Goal: Task Accomplishment & Management: Manage account settings

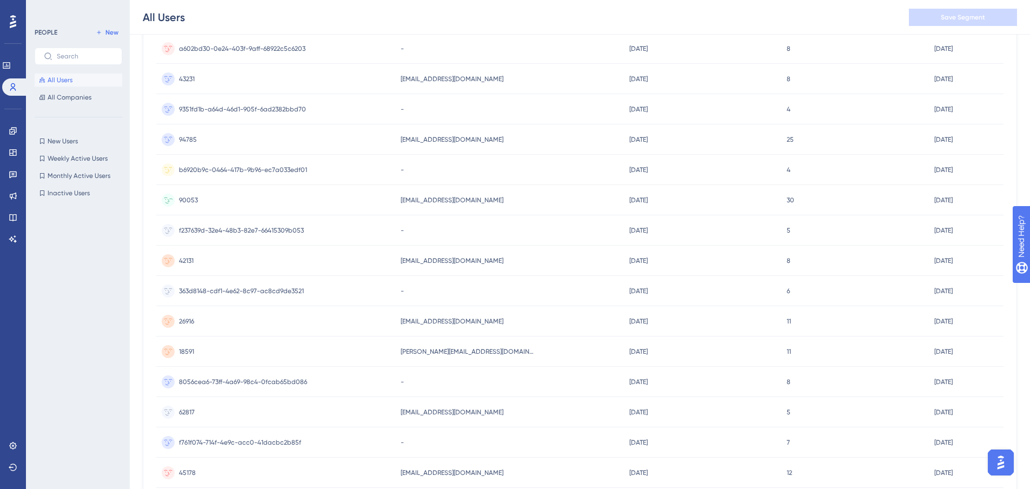
scroll to position [324, 0]
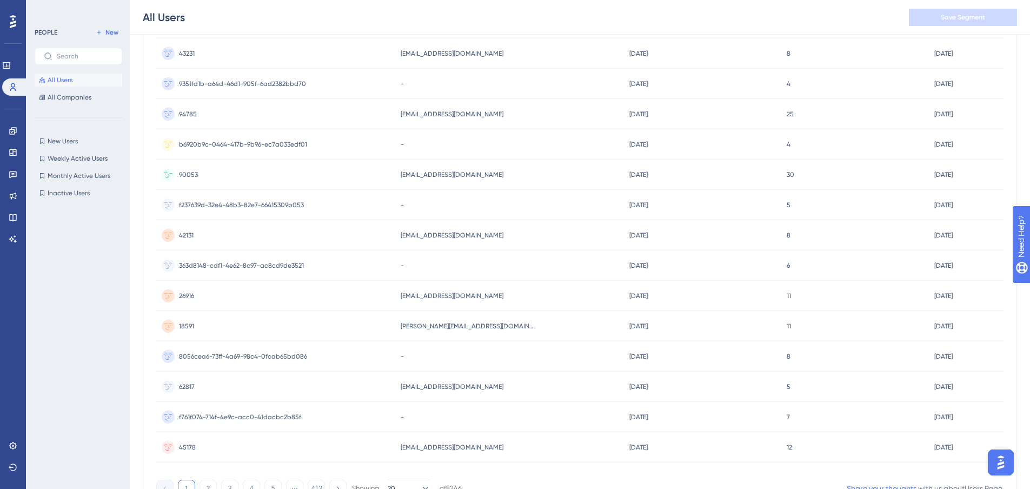
click at [189, 172] on span "90053" at bounding box center [188, 174] width 19 height 9
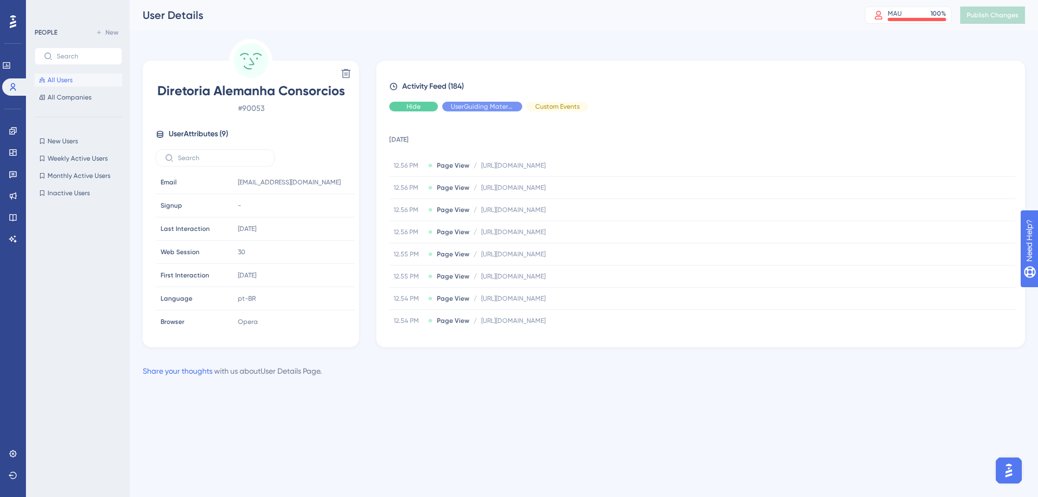
click at [409, 107] on span "Hide" at bounding box center [414, 106] width 14 height 9
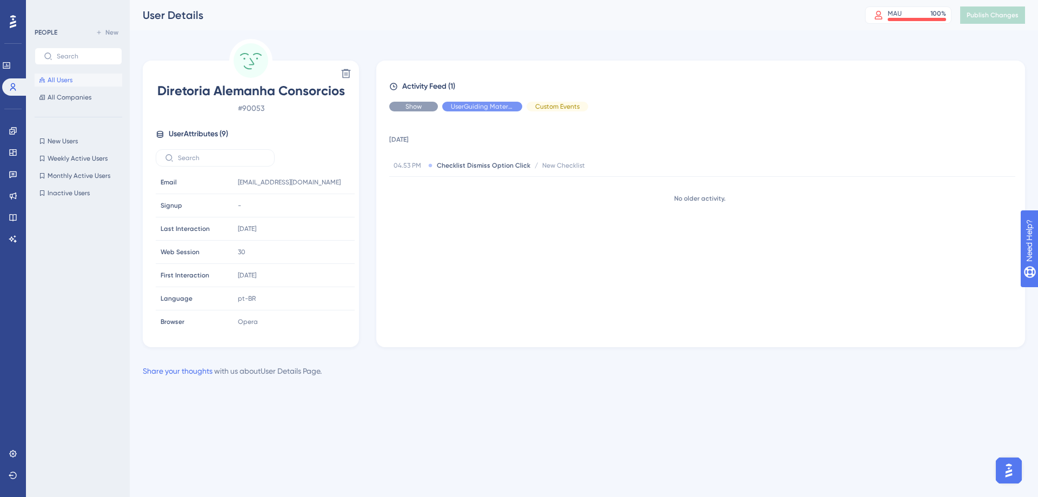
click at [409, 107] on span "Show" at bounding box center [414, 106] width 16 height 9
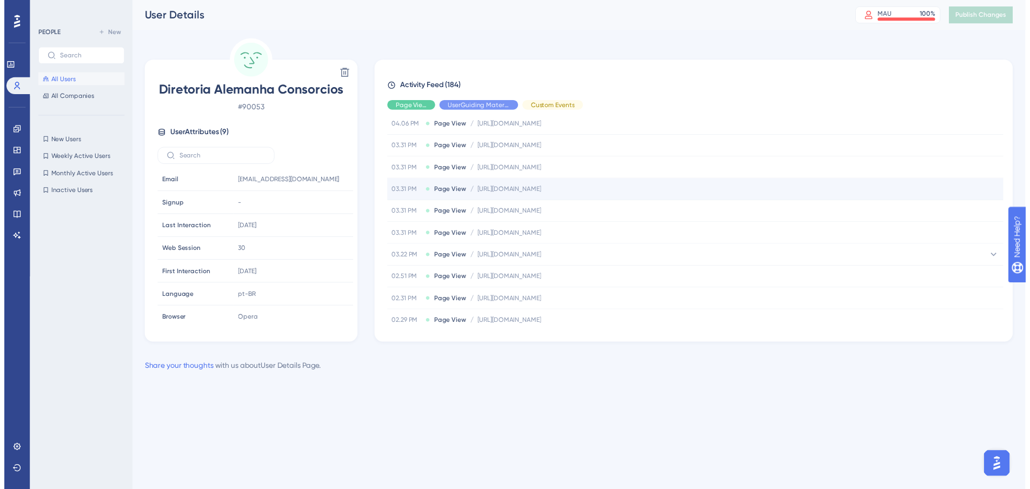
scroll to position [3687, 0]
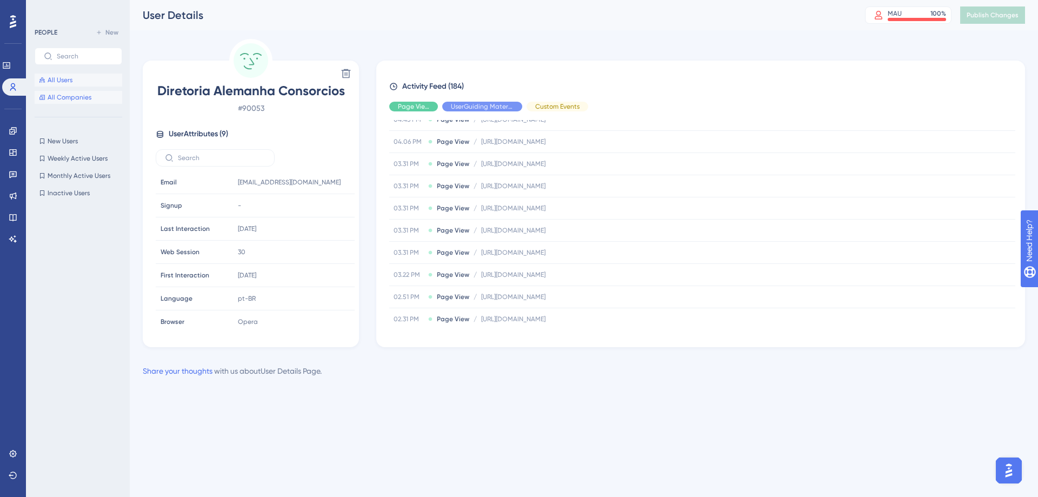
click at [62, 96] on span "All Companies" at bounding box center [70, 97] width 44 height 9
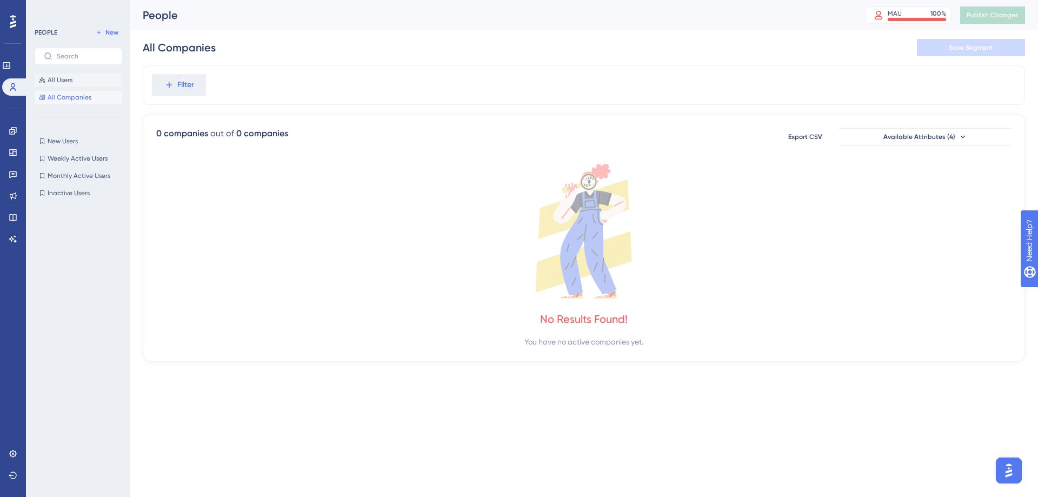
click at [62, 77] on span "All Users" at bounding box center [60, 80] width 25 height 9
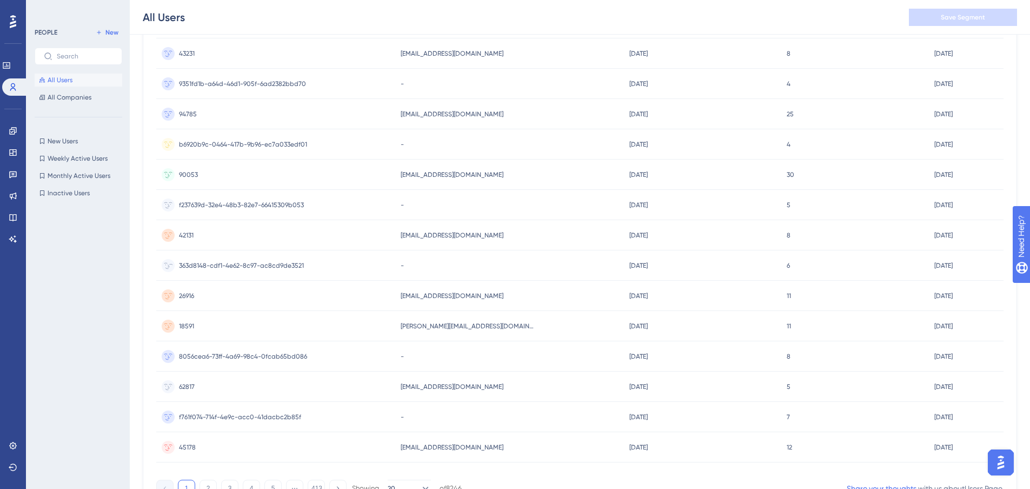
scroll to position [381, 0]
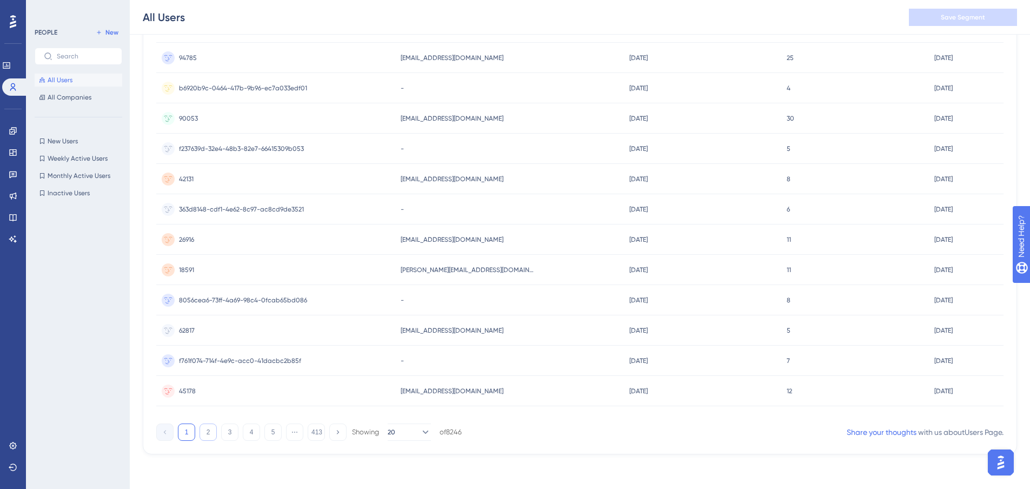
click at [207, 431] on button "2" at bounding box center [208, 431] width 17 height 17
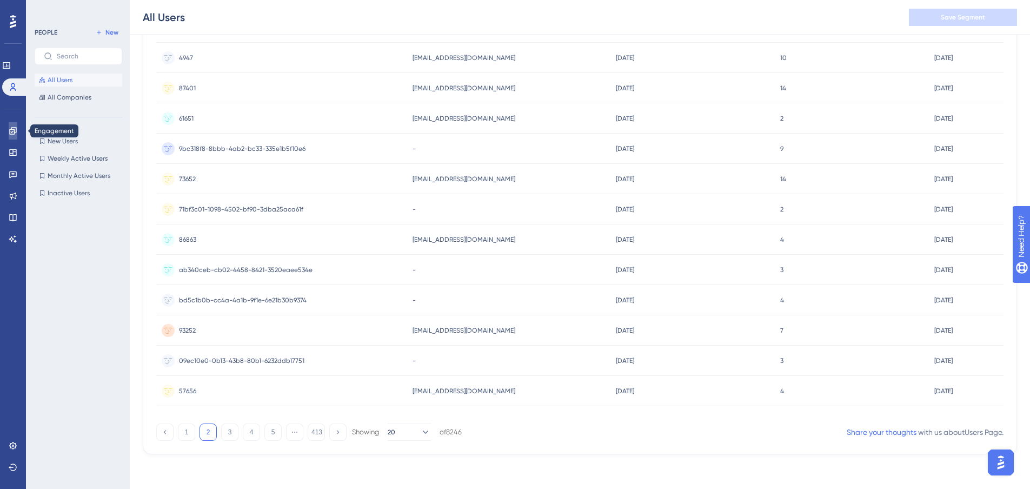
click at [12, 126] on link at bounding box center [13, 130] width 9 height 17
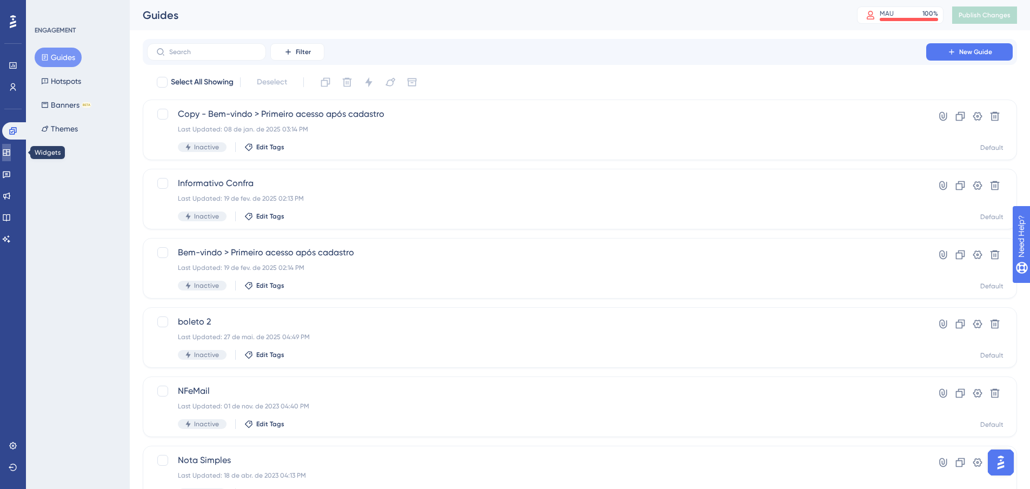
click at [11, 147] on link at bounding box center [6, 152] width 9 height 17
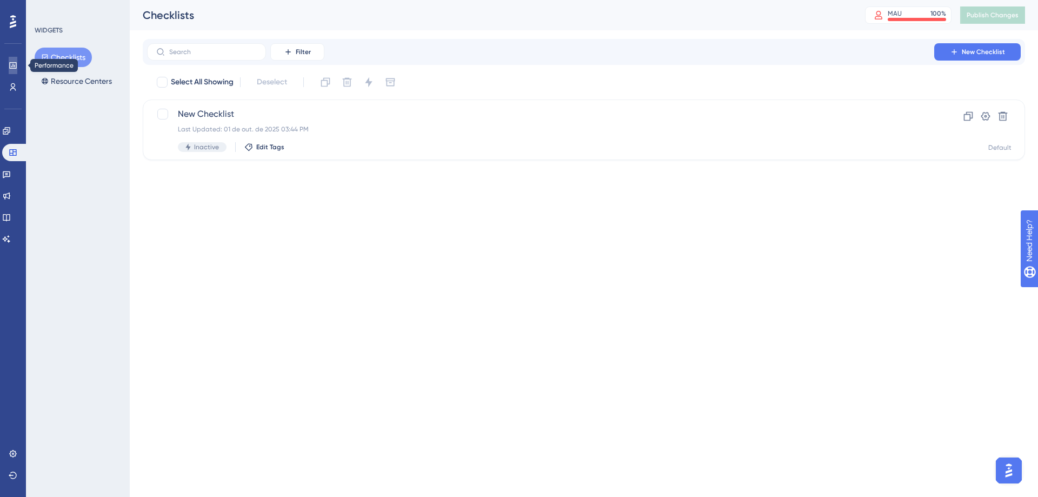
click at [13, 63] on icon at bounding box center [13, 65] width 9 height 9
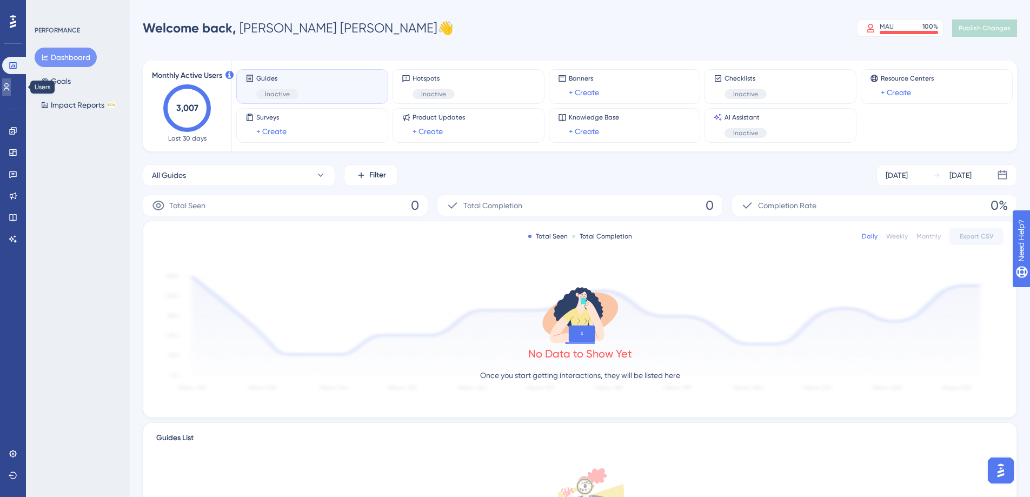
click at [11, 93] on link at bounding box center [6, 86] width 9 height 17
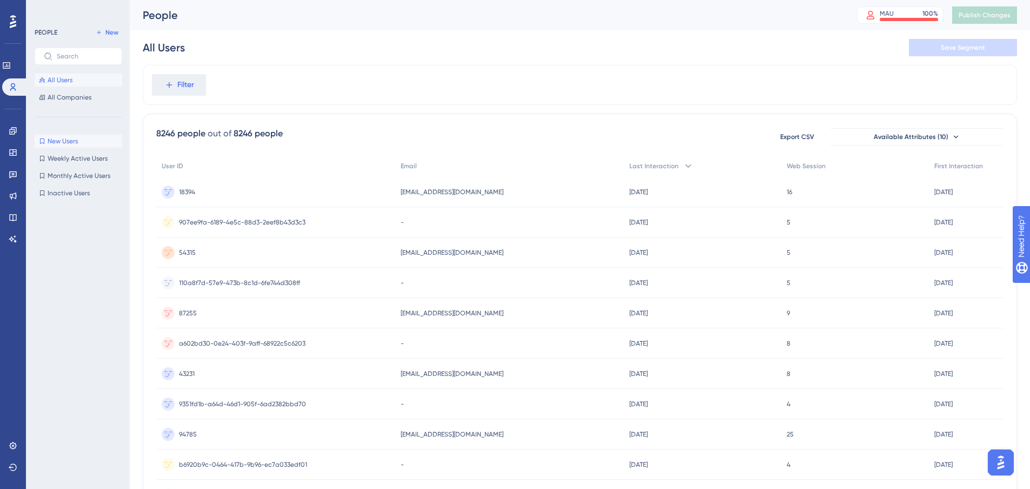
click at [70, 140] on span "New Users" at bounding box center [63, 141] width 30 height 9
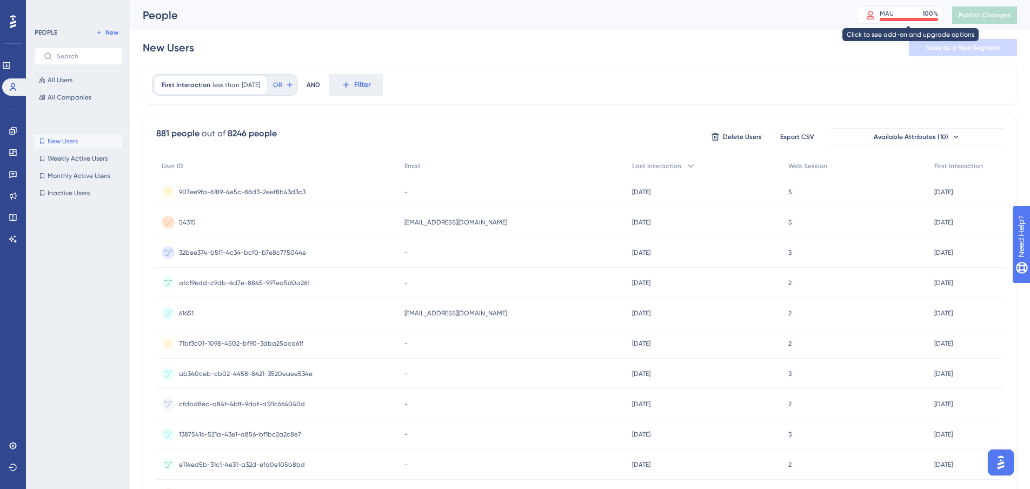
click at [911, 18] on div at bounding box center [909, 19] width 58 height 3
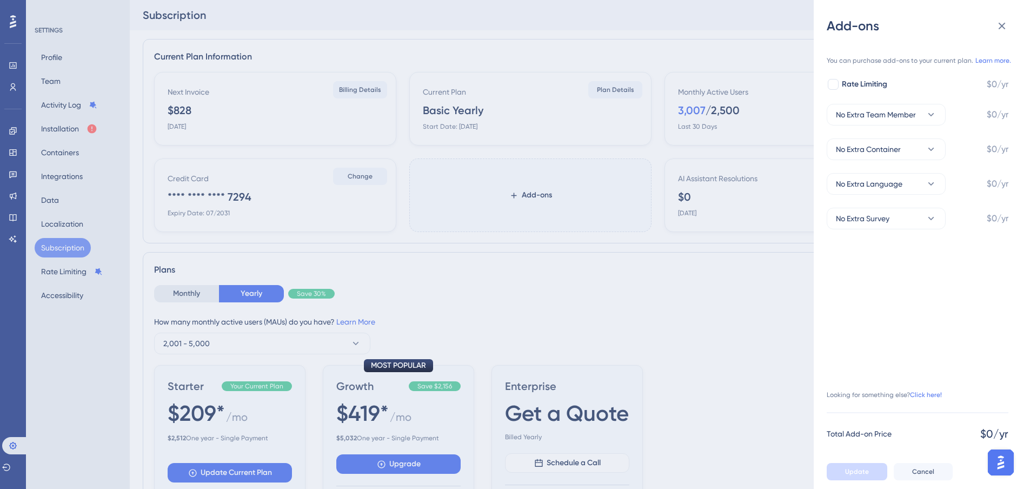
click at [15, 86] on div "Add-ons You can purchase add-ons to your current plan. Learn more. Rate Limitin…" at bounding box center [515, 244] width 1030 height 489
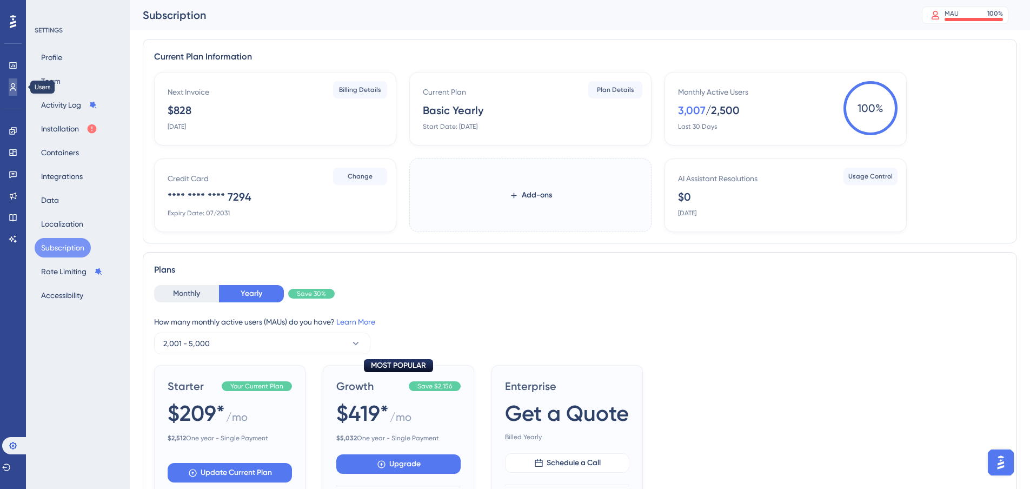
click at [11, 85] on icon at bounding box center [13, 87] width 6 height 8
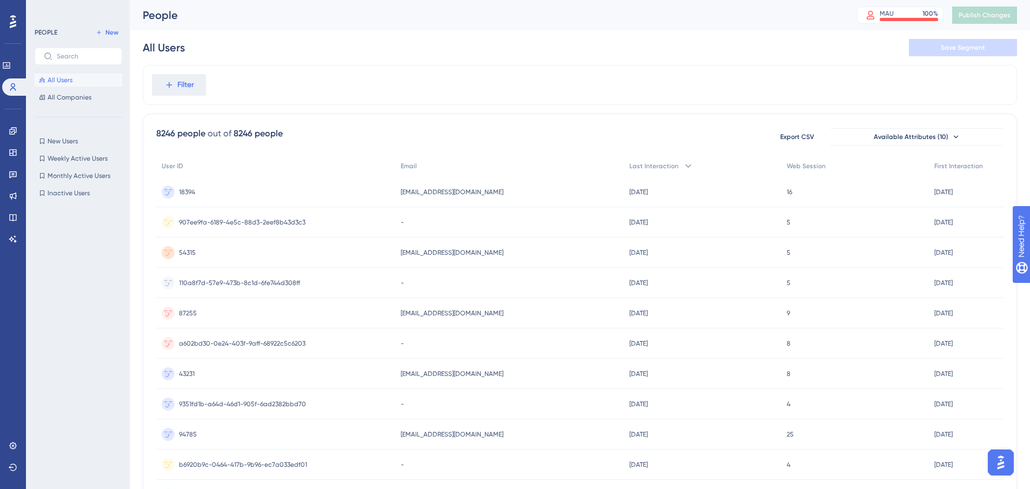
click at [241, 222] on span "907ee9fa-6189-4e5c-88d3-2eef8b43d3c3" at bounding box center [242, 222] width 127 height 9
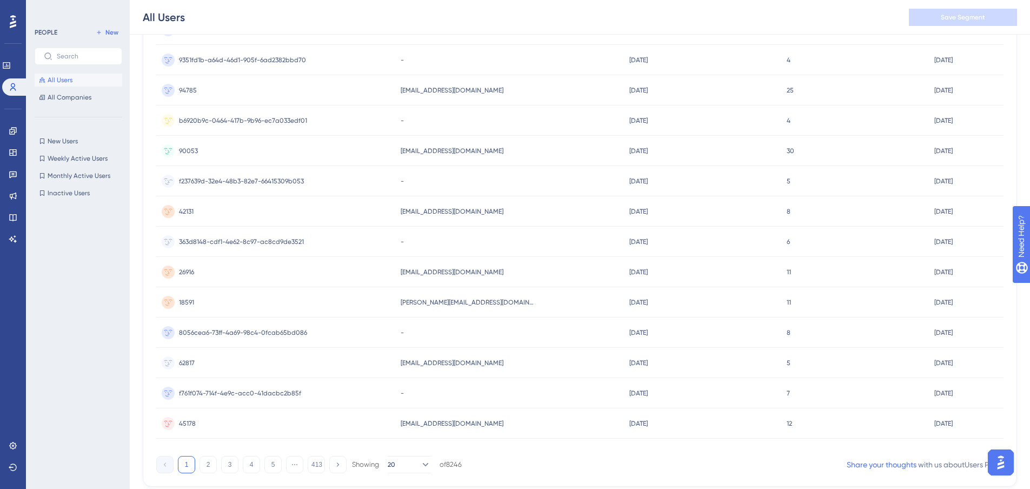
scroll to position [378, 0]
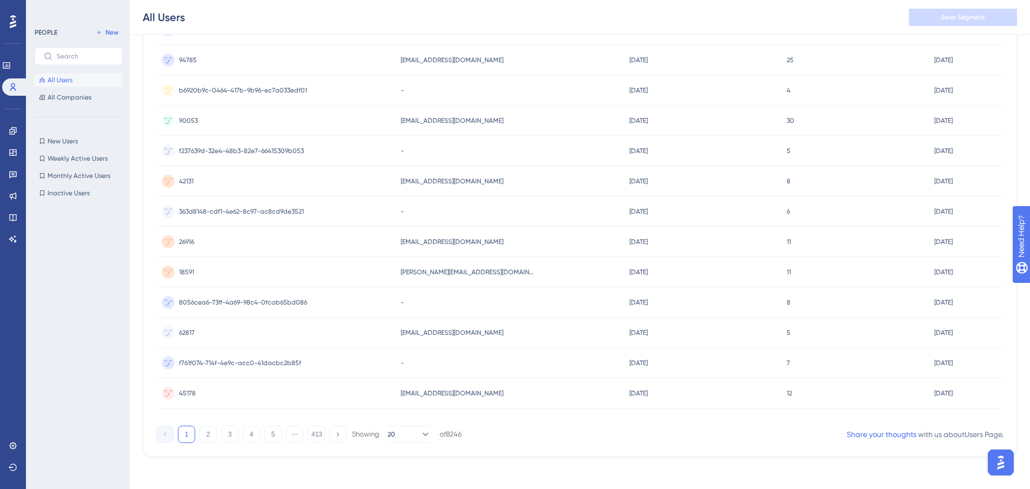
click at [277, 302] on span "8056cea6-73ff-4a69-98c4-0fcab65bd086" at bounding box center [243, 302] width 128 height 9
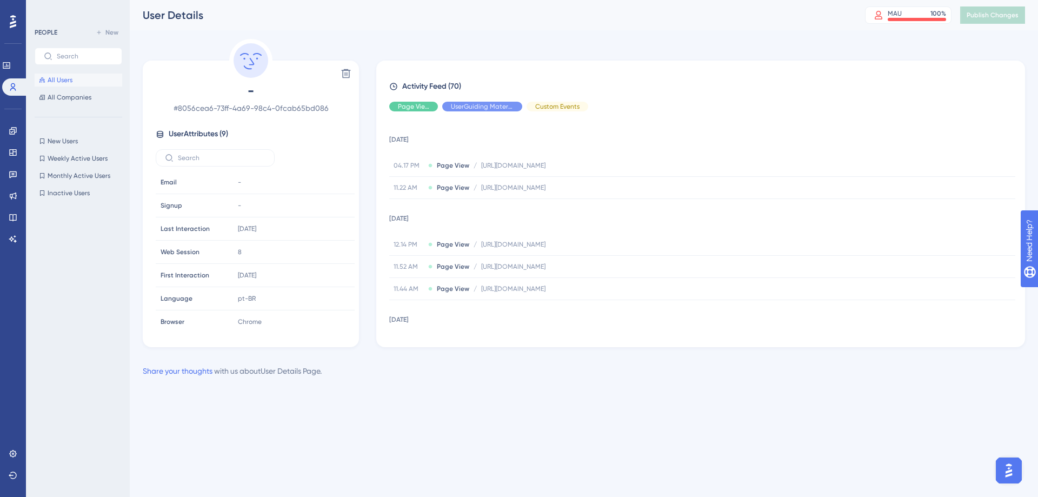
click at [59, 79] on span "All Users" at bounding box center [60, 80] width 25 height 9
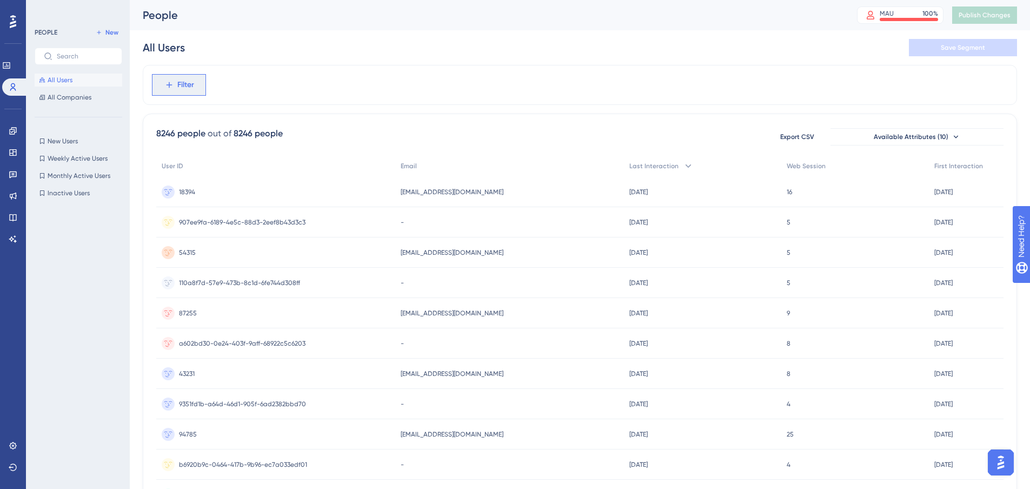
click at [174, 86] on button "Filter" at bounding box center [179, 85] width 54 height 22
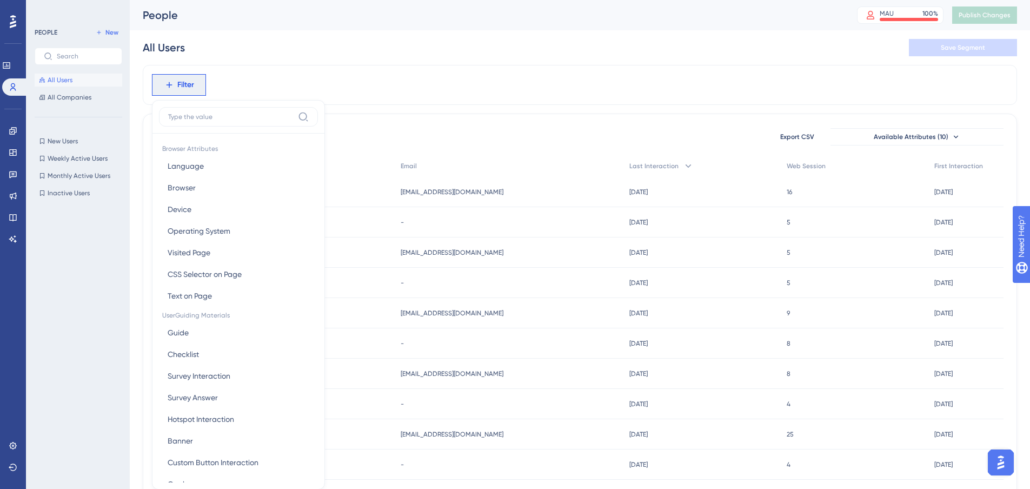
scroll to position [50, 0]
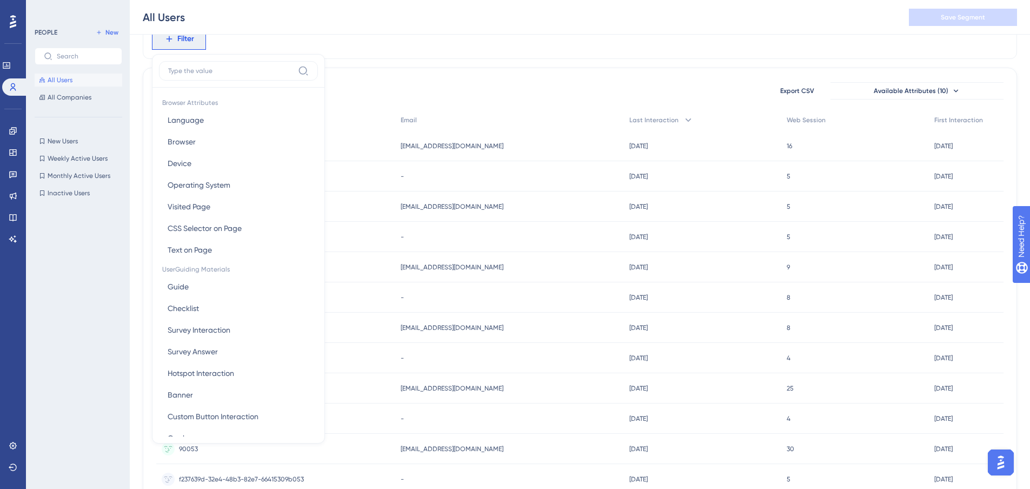
click at [438, 67] on div "Filter Browser Attributes Language Language Browser Browser Device Device Opera…" at bounding box center [580, 402] width 874 height 766
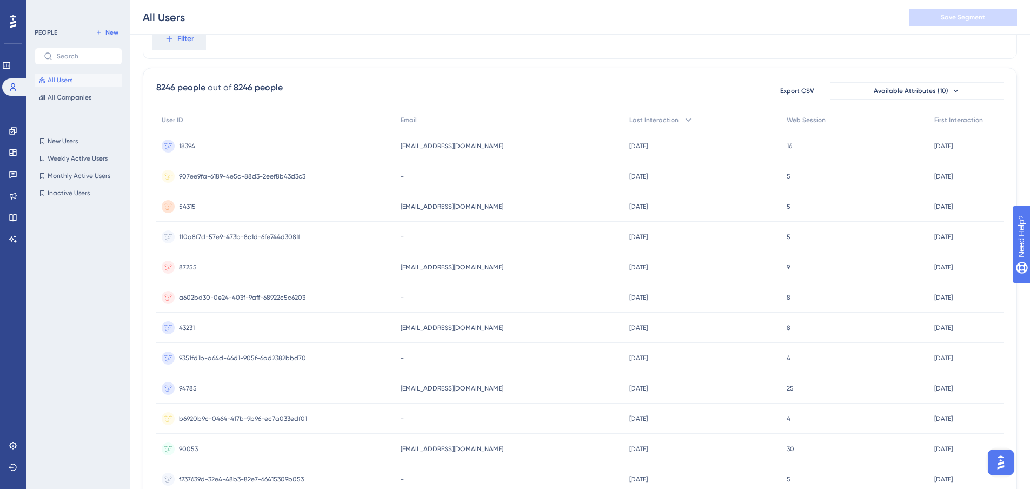
click at [189, 175] on span "907ee9fa-6189-4e5c-88d3-2eef8b43d3c3" at bounding box center [242, 176] width 127 height 9
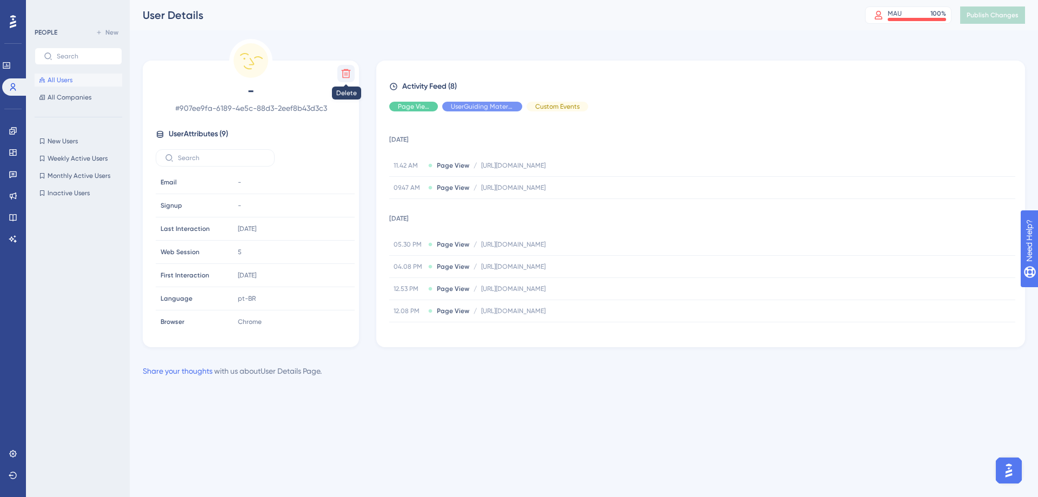
click at [338, 70] on button at bounding box center [345, 73] width 17 height 17
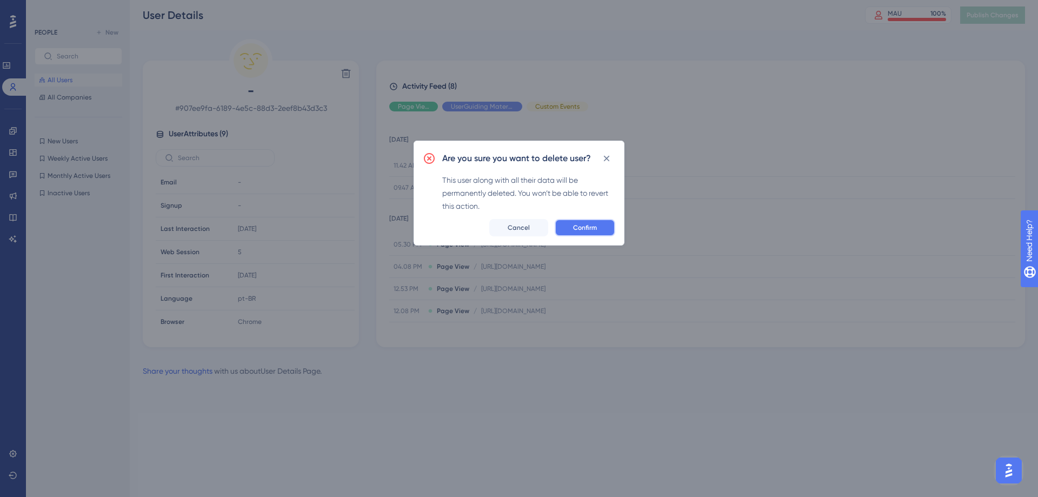
click at [582, 232] on button "Confirm" at bounding box center [585, 227] width 61 height 17
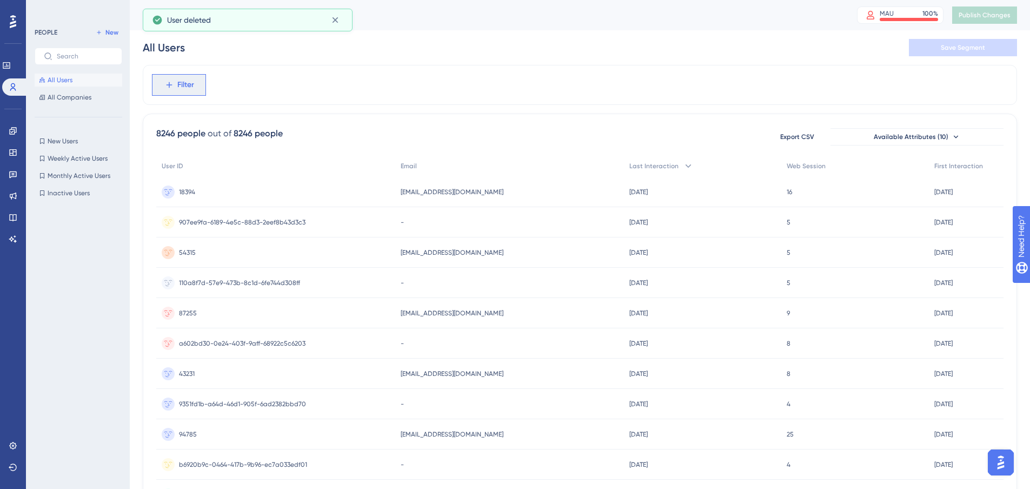
click at [189, 82] on span "Filter" at bounding box center [185, 84] width 17 height 13
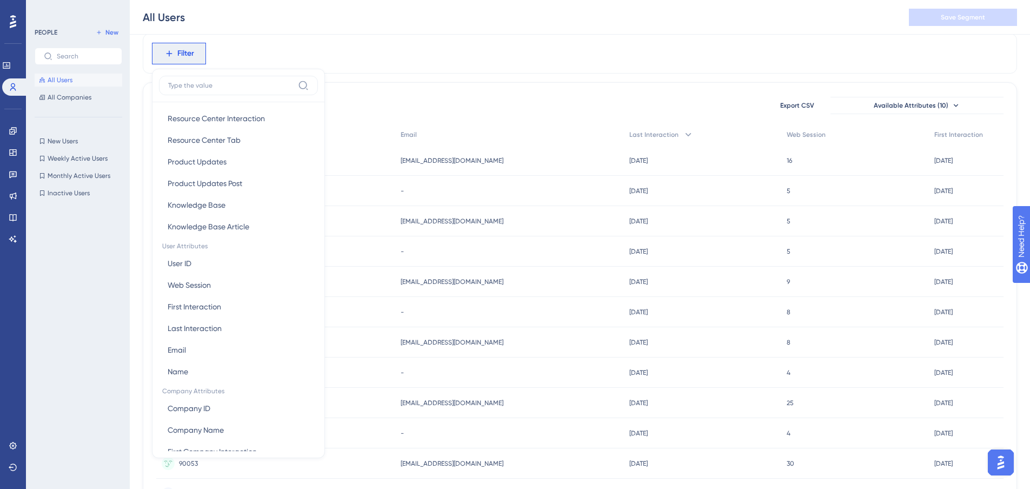
scroll to position [378, 0]
click at [214, 259] on button "User ID User ID" at bounding box center [238, 262] width 159 height 22
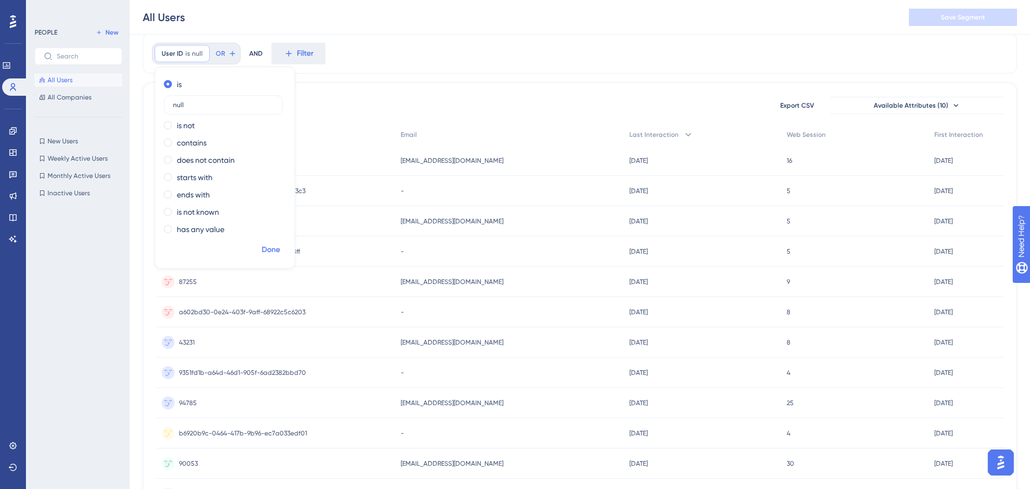
type input "null"
click at [270, 254] on span "Done" at bounding box center [271, 249] width 18 height 13
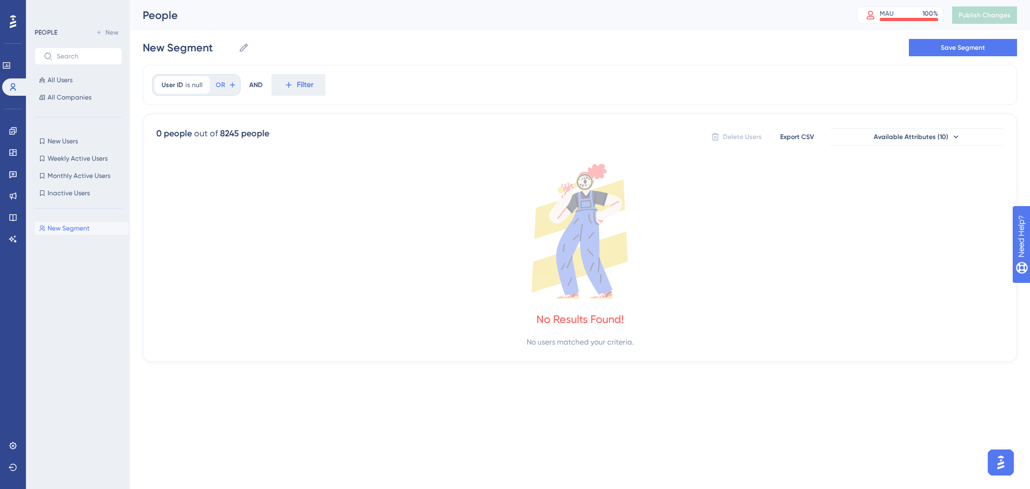
scroll to position [0, 0]
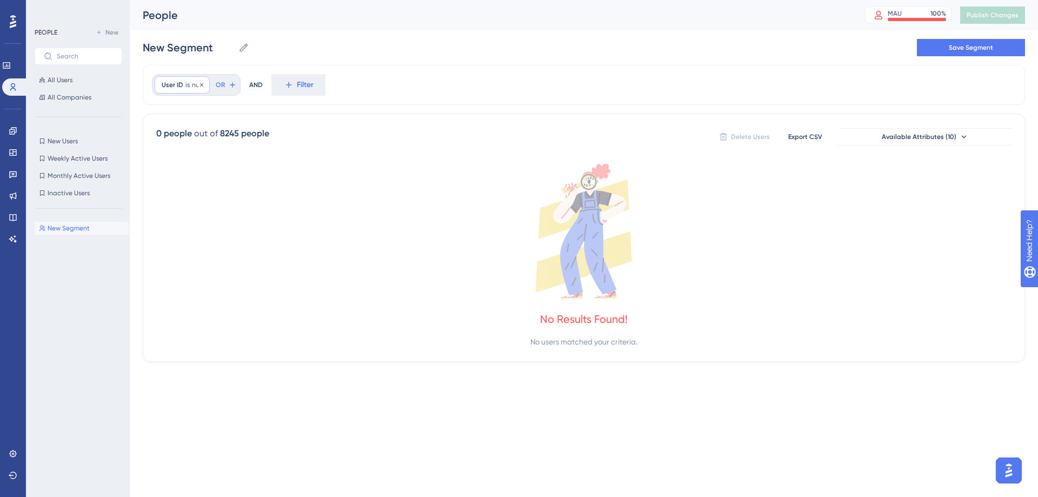
click at [178, 82] on span "User ID" at bounding box center [173, 85] width 22 height 9
type input "n"
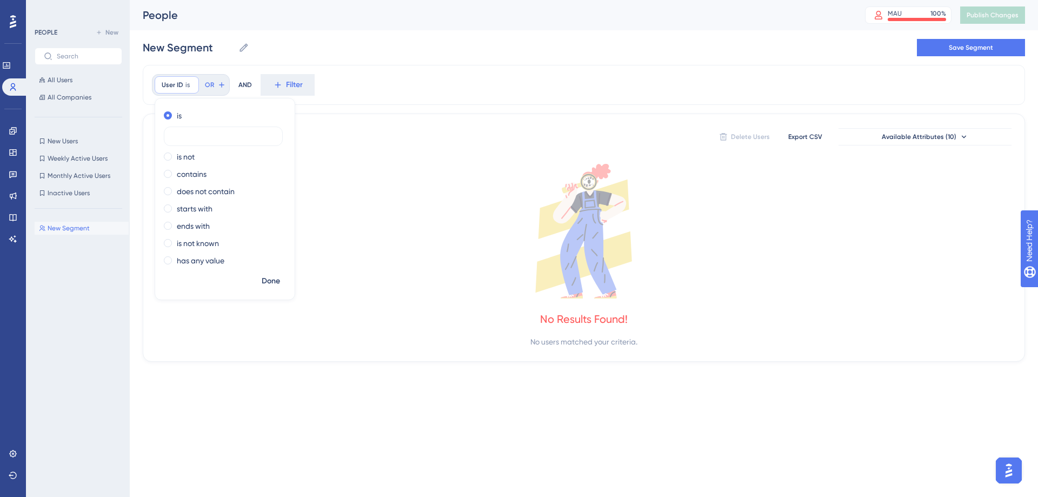
click at [271, 277] on span "Done" at bounding box center [271, 281] width 18 height 13
click at [176, 85] on span "User ID" at bounding box center [173, 85] width 22 height 9
type input "empty"
click at [274, 275] on span "Done" at bounding box center [271, 281] width 18 height 13
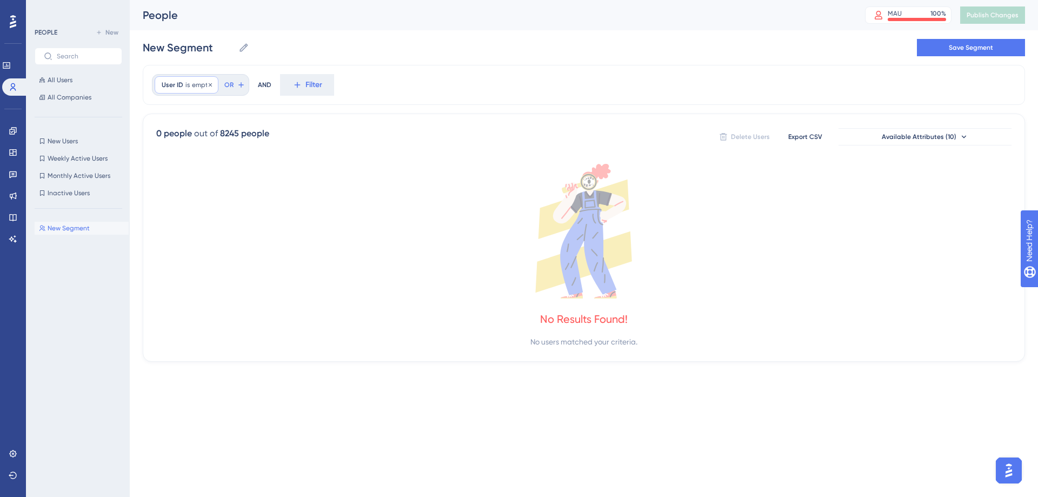
click at [184, 78] on div "User ID is empty empty Remove" at bounding box center [187, 84] width 64 height 17
click at [274, 282] on span "Done" at bounding box center [271, 281] width 18 height 13
click at [219, 84] on div "User ID is empty empty Remove OR" at bounding box center [200, 85] width 97 height 22
click at [237, 84] on icon at bounding box center [241, 85] width 9 height 9
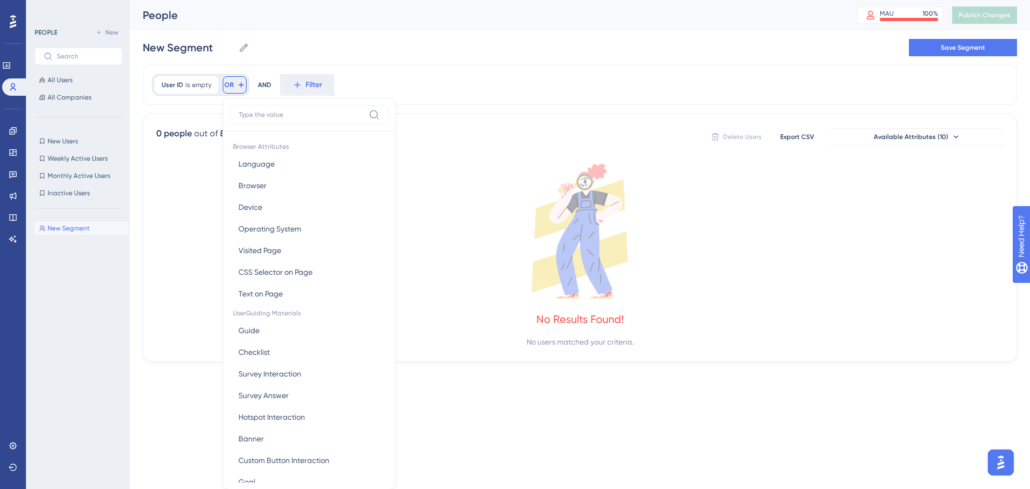
scroll to position [35, 0]
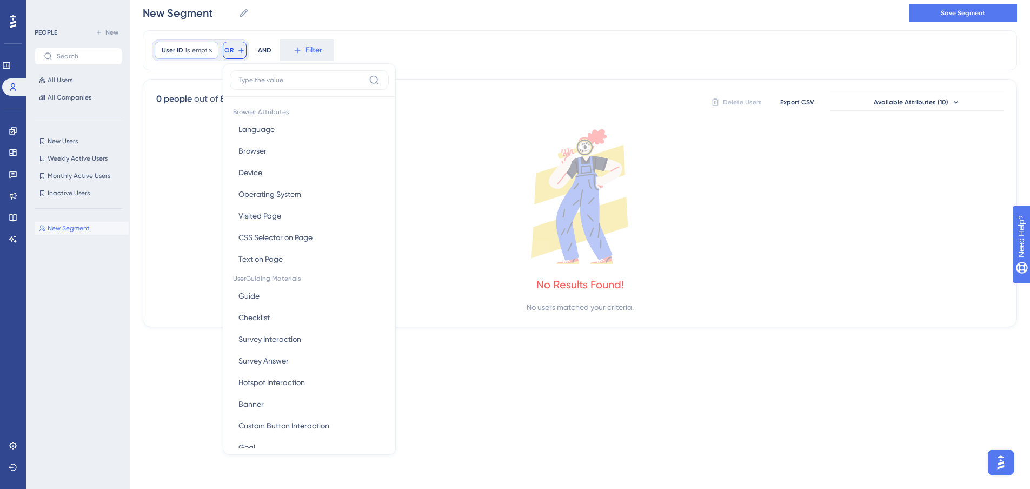
click at [187, 49] on span "is" at bounding box center [187, 50] width 4 height 9
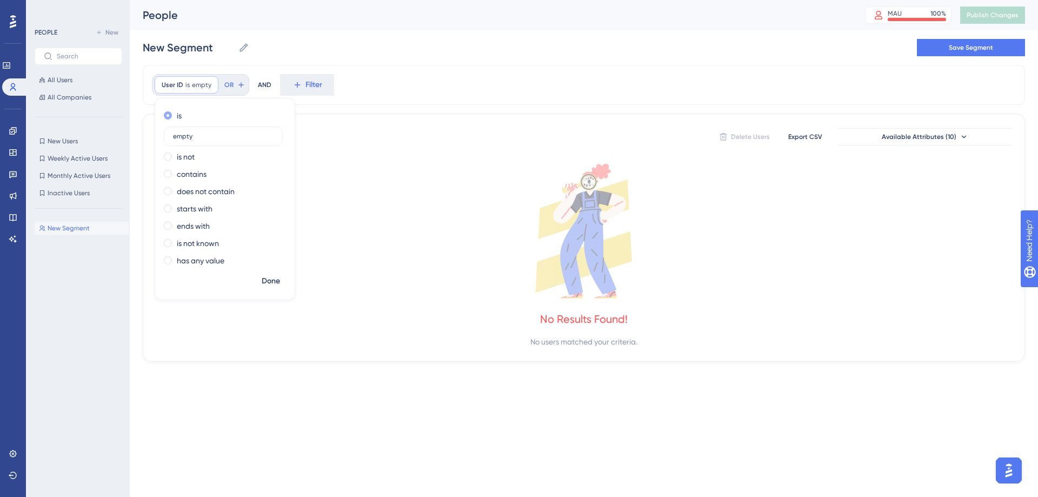
click at [167, 115] on span at bounding box center [168, 115] width 8 height 8
click at [175, 113] on input "radio" at bounding box center [175, 113] width 0 height 0
click at [57, 78] on span "All Users" at bounding box center [60, 80] width 25 height 9
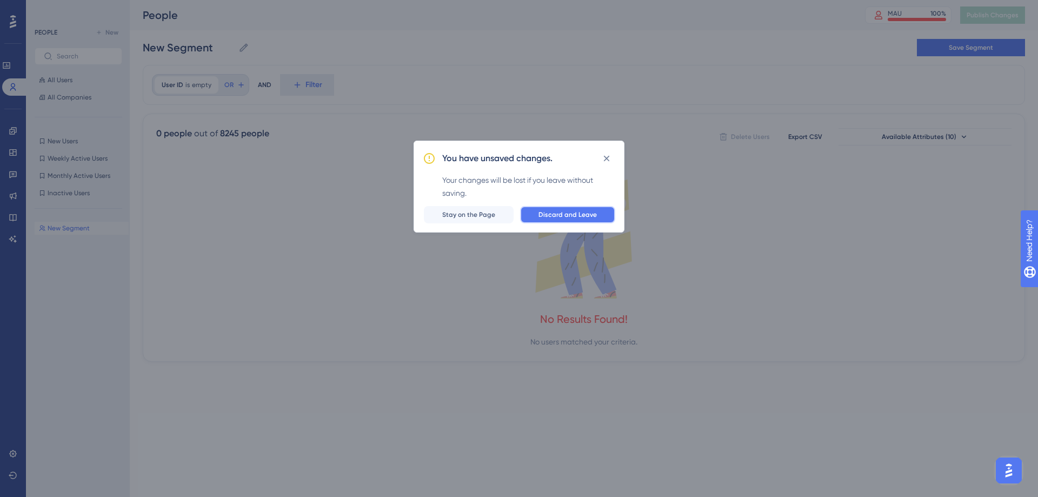
click at [549, 217] on span "Discard and Leave" at bounding box center [568, 214] width 58 height 9
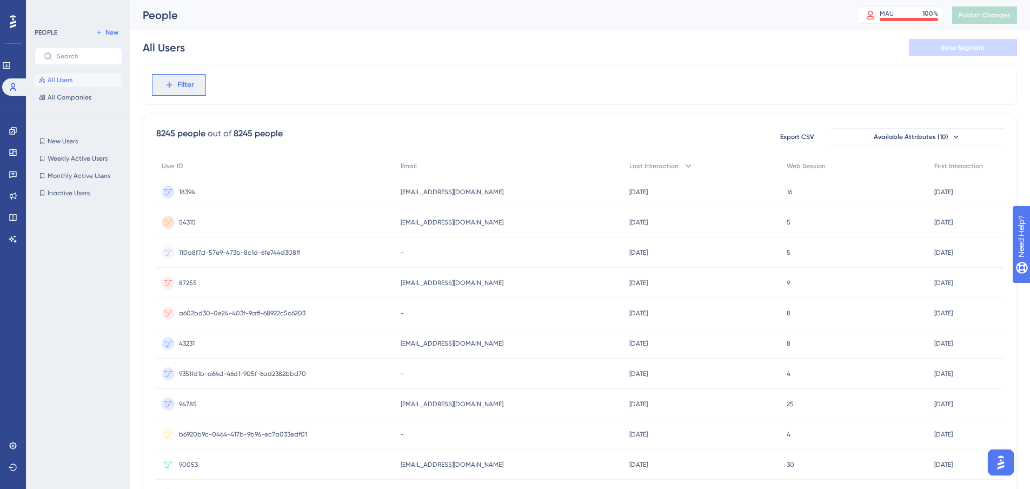
click at [182, 83] on span "Filter" at bounding box center [185, 84] width 17 height 13
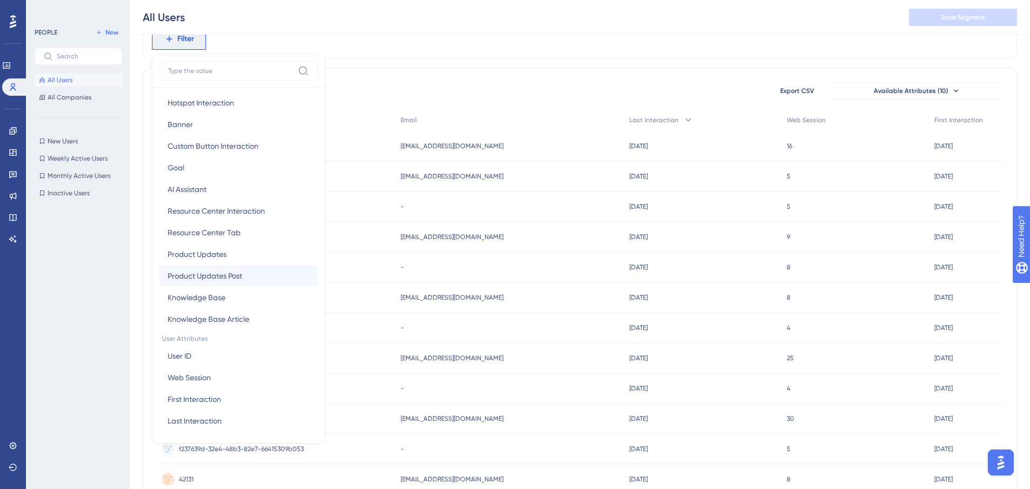
scroll to position [378, 0]
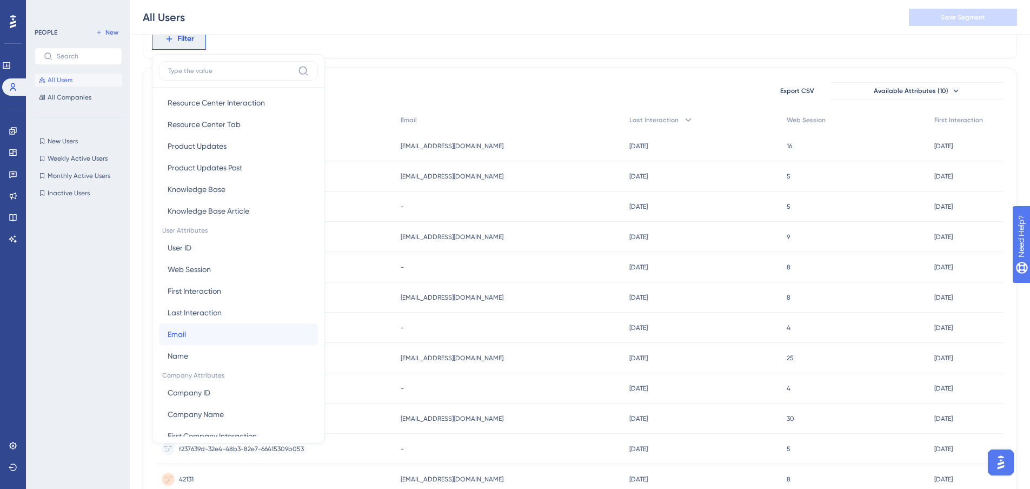
click at [185, 331] on span "Email" at bounding box center [177, 334] width 18 height 13
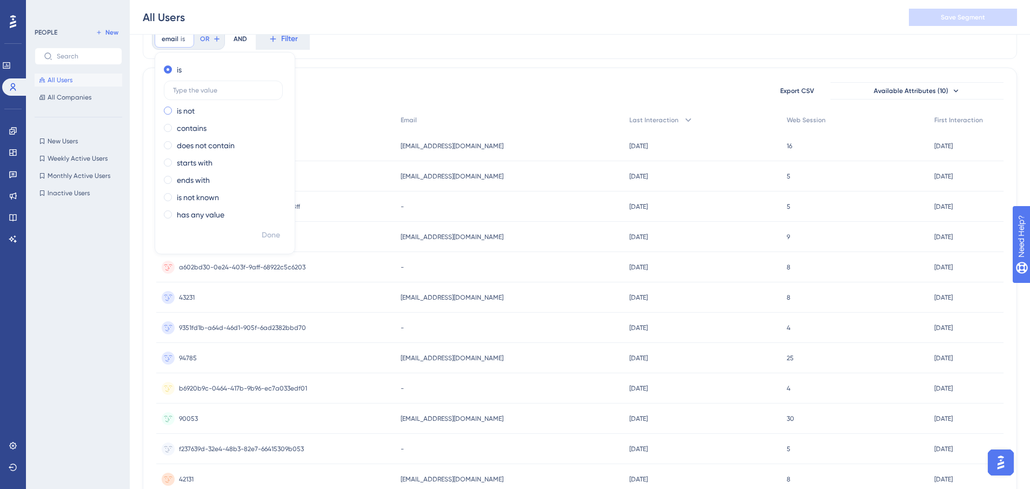
click at [167, 112] on span at bounding box center [168, 111] width 8 height 8
click at [175, 108] on input "radio" at bounding box center [175, 108] width 0 height 0
click at [166, 69] on span at bounding box center [168, 69] width 8 height 8
click at [175, 67] on input "radio" at bounding box center [175, 67] width 0 height 0
click at [197, 92] on input "text" at bounding box center [223, 91] width 101 height 8
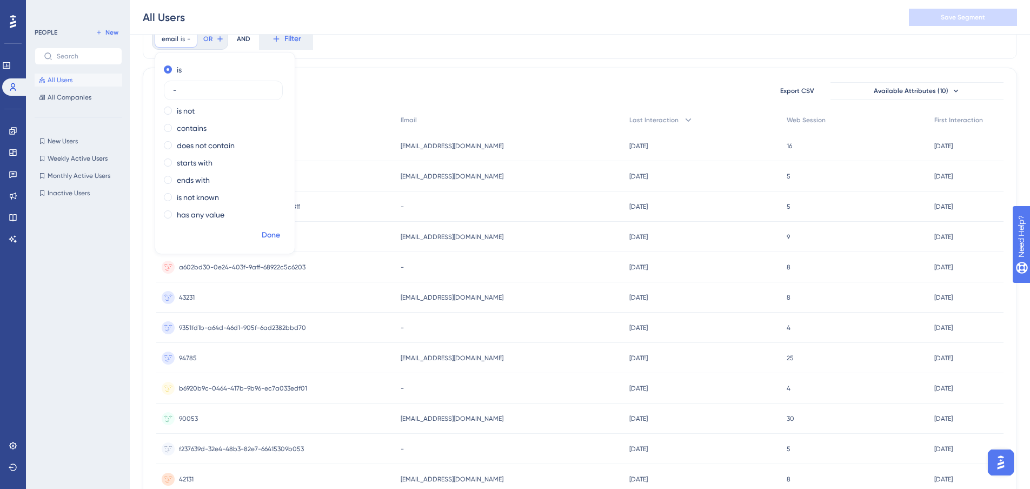
type input "-"
click at [265, 231] on span "Done" at bounding box center [271, 235] width 18 height 13
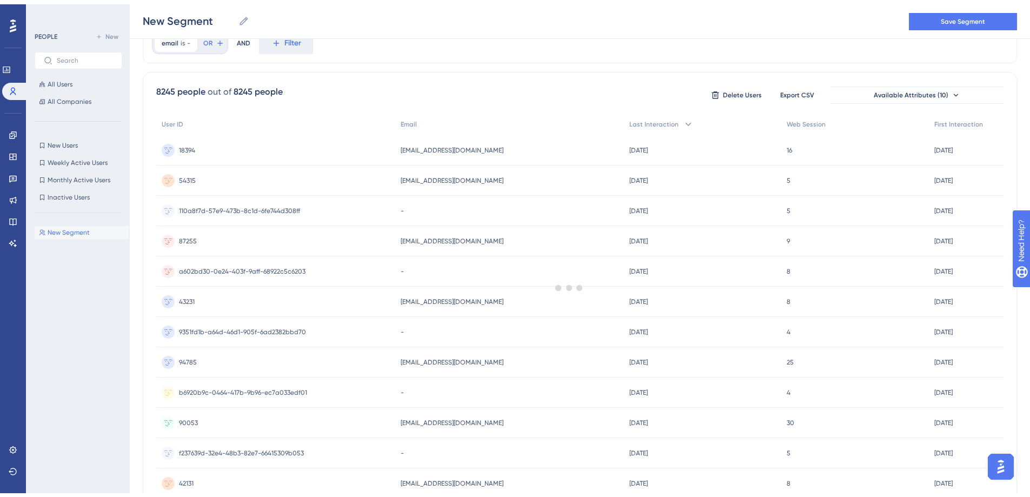
scroll to position [0, 0]
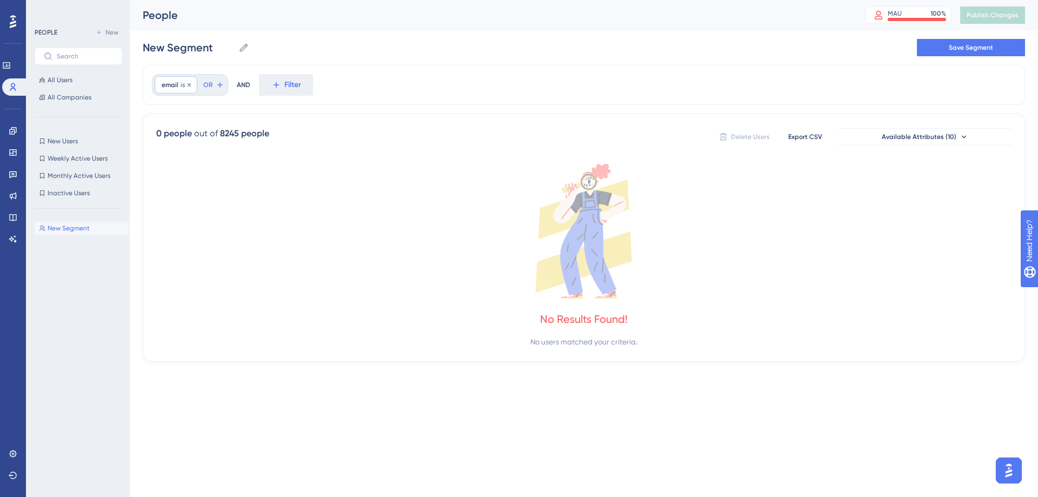
click at [173, 79] on div "email is - - Remove" at bounding box center [176, 84] width 43 height 17
click at [169, 191] on span at bounding box center [168, 191] width 8 height 8
click at [175, 189] on input "radio" at bounding box center [175, 189] width 0 height 0
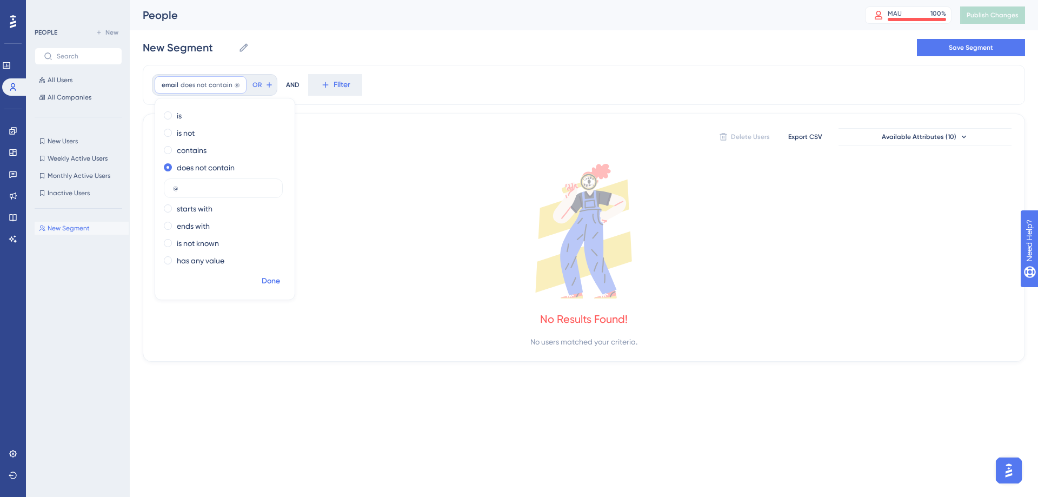
type input "@"
click at [269, 280] on span "Done" at bounding box center [271, 281] width 18 height 13
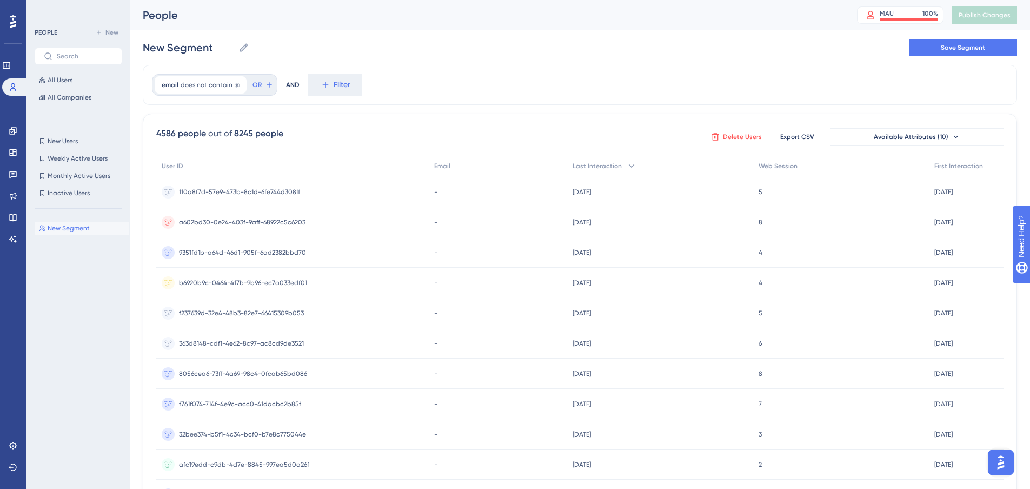
click at [745, 137] on span "Delete Users" at bounding box center [742, 136] width 39 height 9
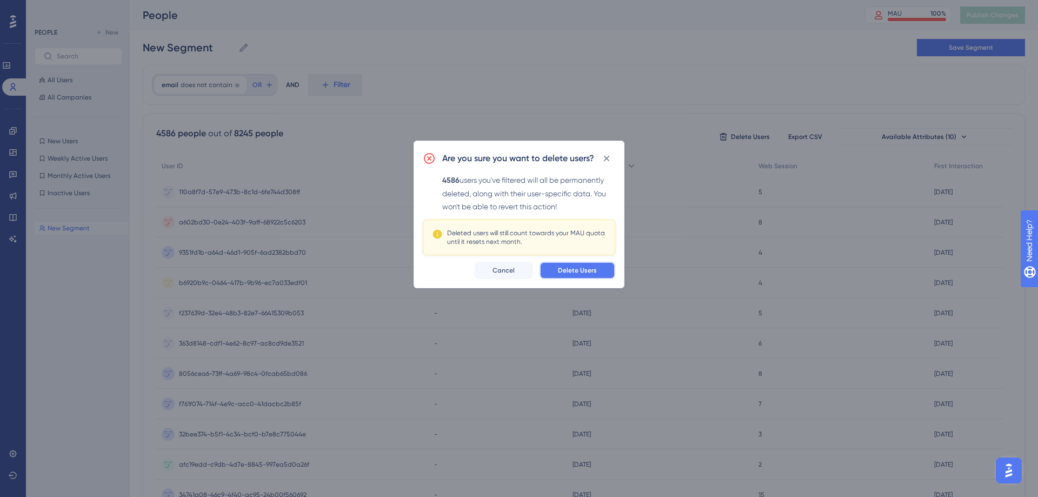
click at [570, 269] on span "Delete Users" at bounding box center [577, 270] width 39 height 9
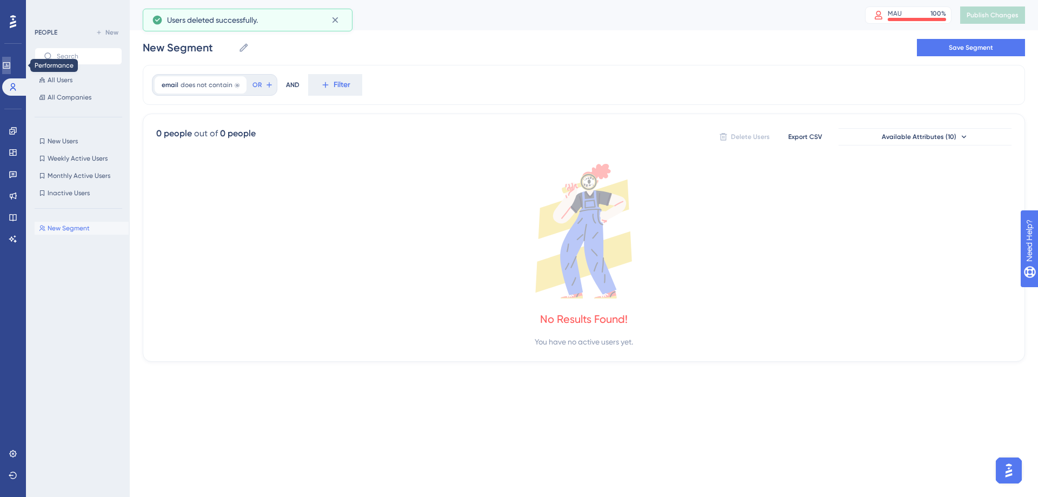
click at [11, 73] on link at bounding box center [6, 65] width 9 height 17
